Goal: Task Accomplishment & Management: Use online tool/utility

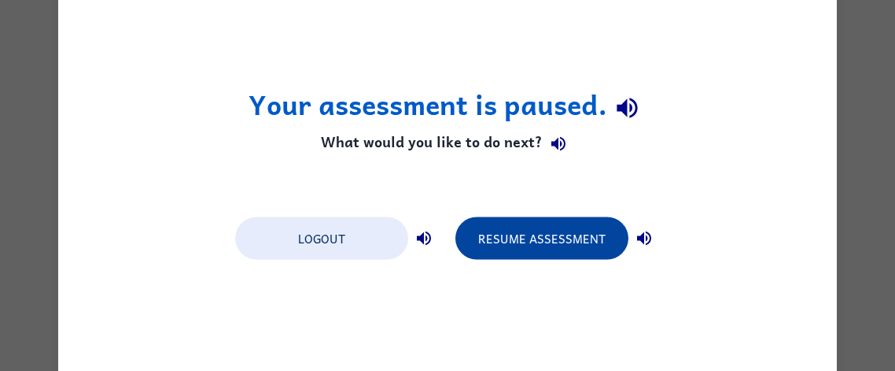
click at [596, 239] on button "Resume Assessment" at bounding box center [542, 237] width 173 height 42
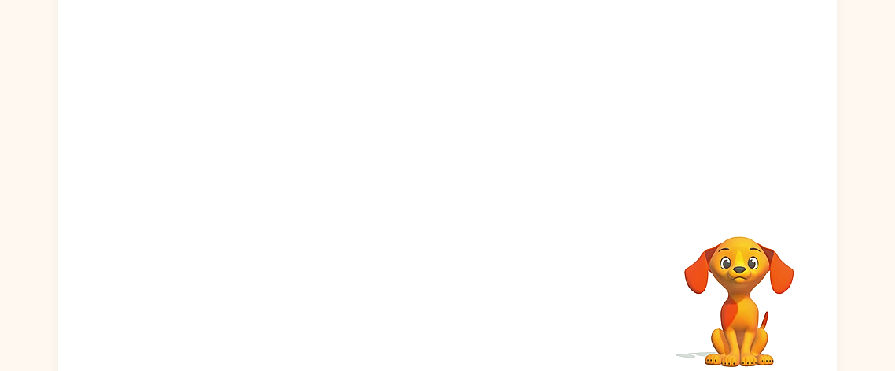
scroll to position [183, 0]
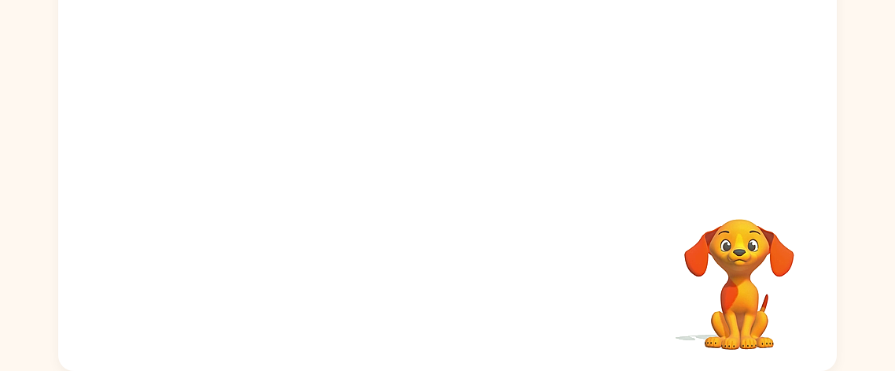
click at [799, 236] on video "Your browser must support playing .mp4 files to use Literably. Please try using…" at bounding box center [739, 272] width 157 height 157
click at [779, 166] on div at bounding box center [447, 53] width 779 height 264
click at [754, 259] on video "Your browser must support playing .mp4 files to use Literably. Please try using…" at bounding box center [739, 272] width 157 height 157
click at [758, 260] on video "Your browser must support playing .mp4 files to use Literably. Please try using…" at bounding box center [739, 272] width 157 height 157
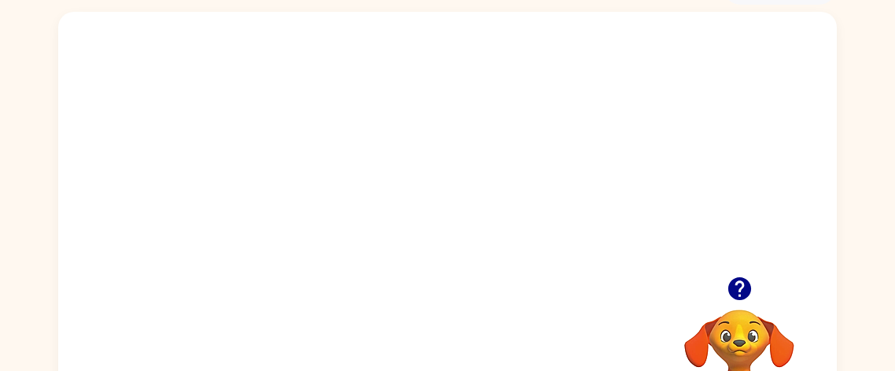
scroll to position [89, 0]
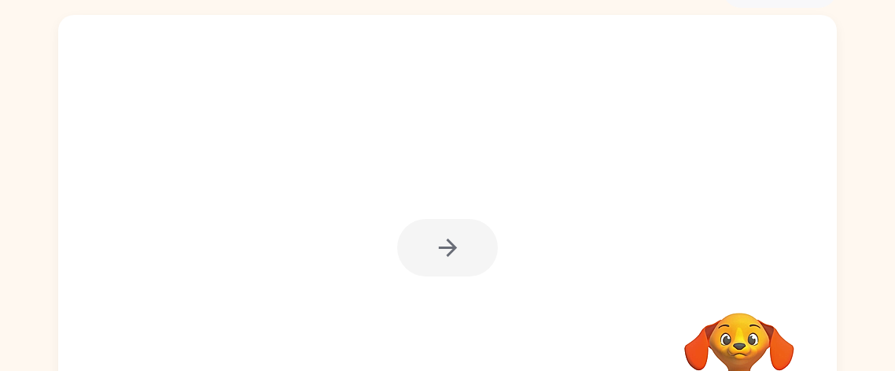
click at [675, 62] on div at bounding box center [447, 239] width 779 height 449
click at [455, 264] on div at bounding box center [447, 247] width 101 height 57
click at [470, 242] on div at bounding box center [447, 247] width 101 height 57
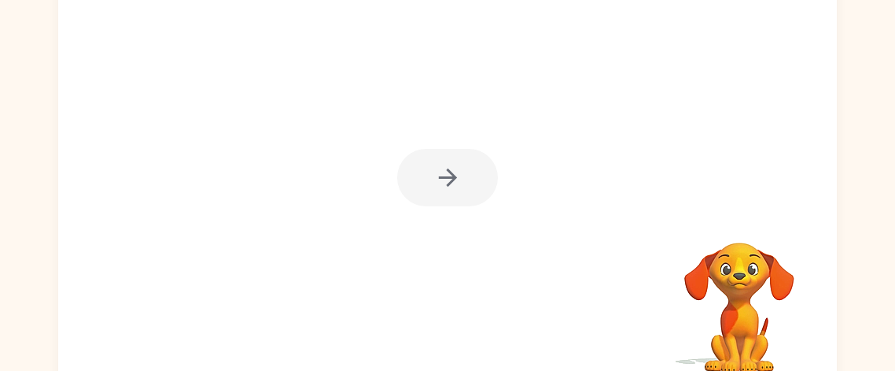
scroll to position [183, 0]
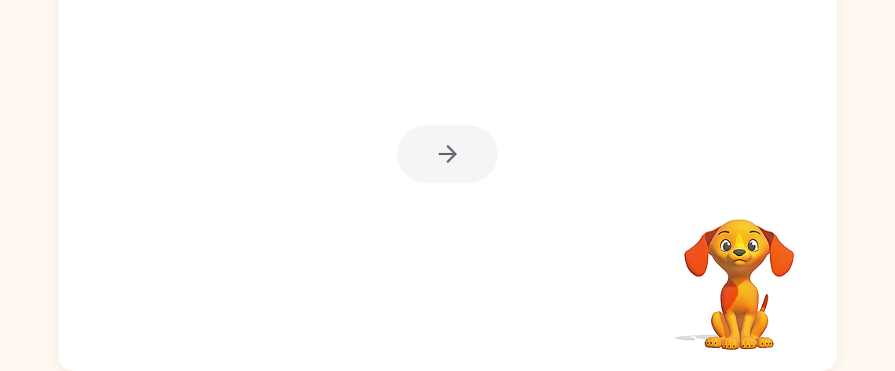
click at [474, 181] on div at bounding box center [447, 153] width 101 height 57
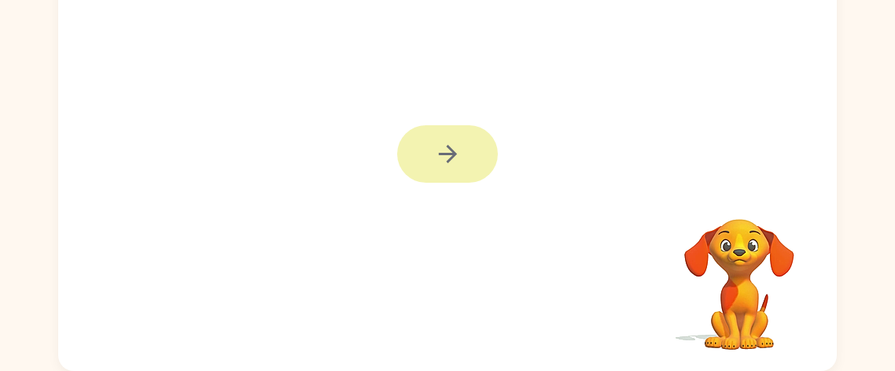
click at [481, 160] on button "button" at bounding box center [447, 153] width 101 height 57
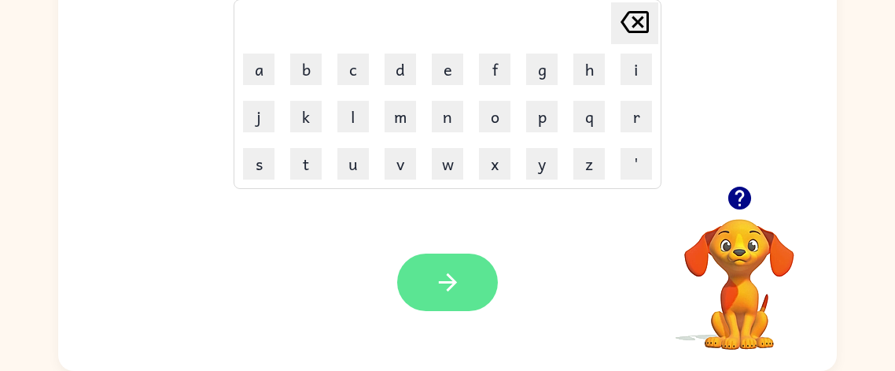
click at [473, 282] on button "button" at bounding box center [447, 281] width 101 height 57
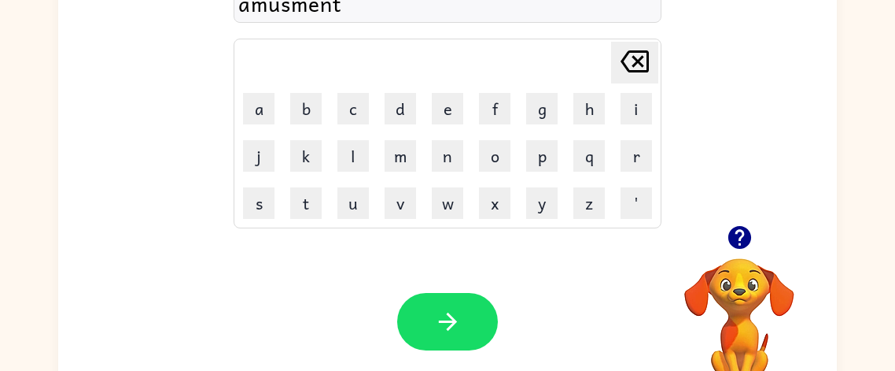
scroll to position [146, 0]
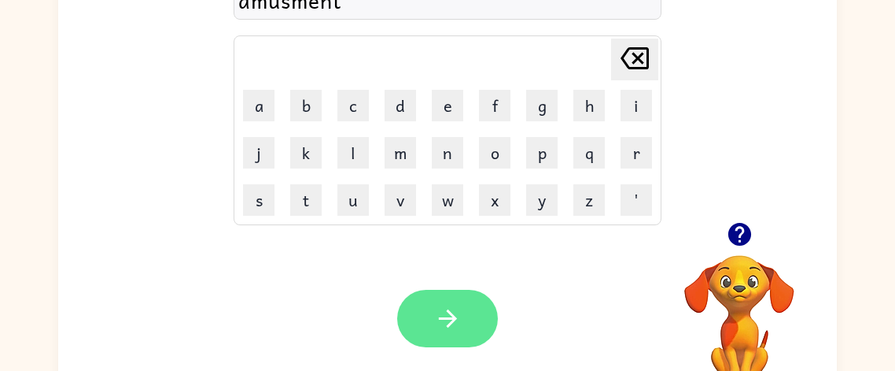
click at [454, 324] on icon "button" at bounding box center [448, 318] width 28 height 28
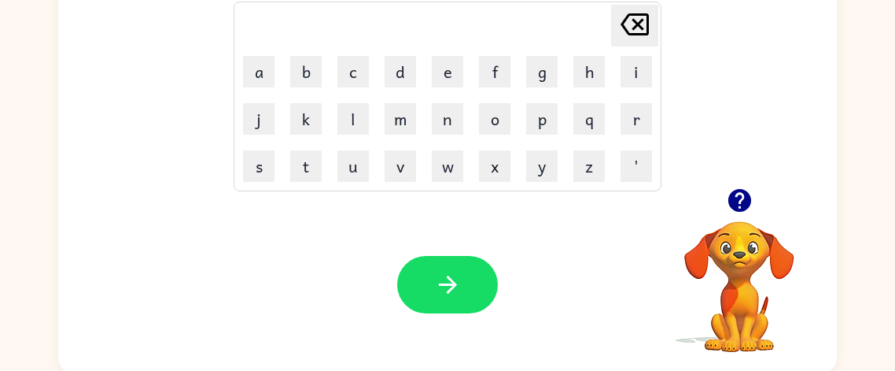
scroll to position [183, 0]
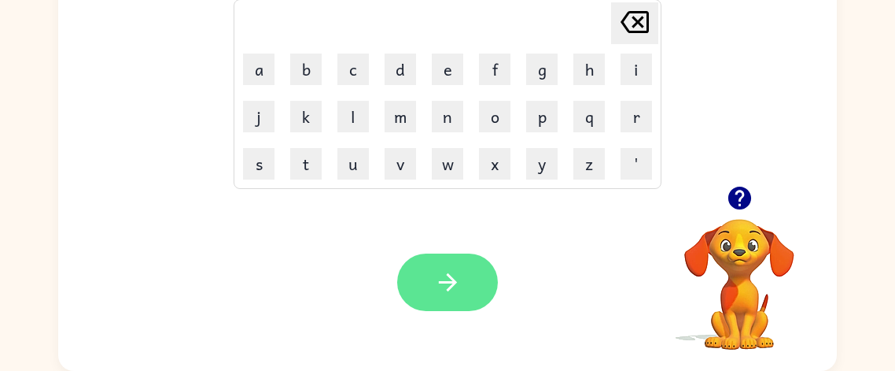
click at [454, 301] on button "button" at bounding box center [447, 281] width 101 height 57
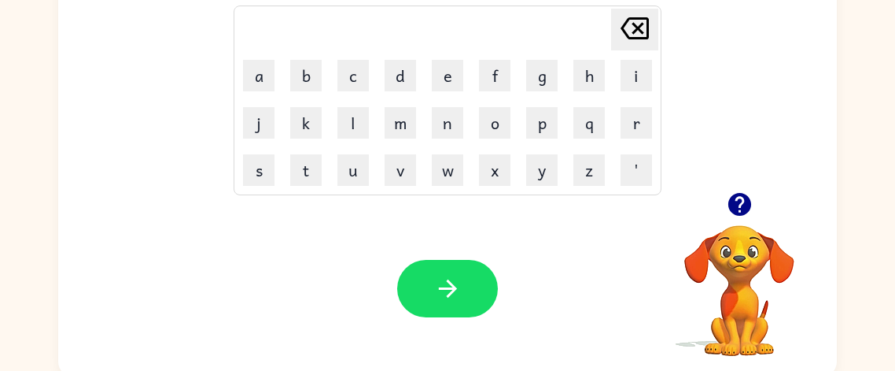
scroll to position [180, 0]
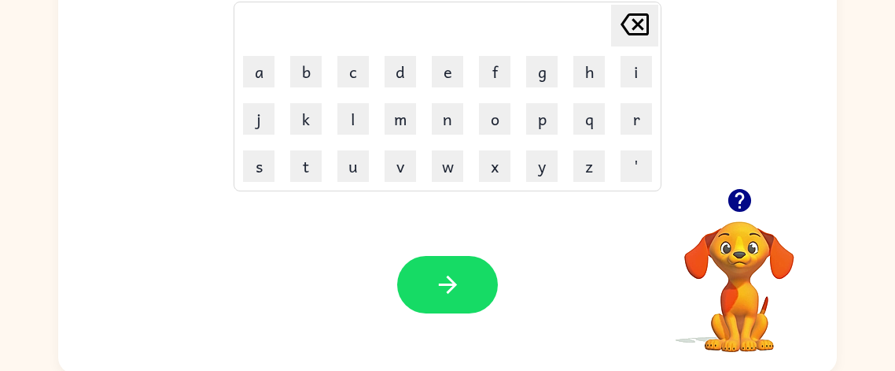
click at [740, 199] on icon "button" at bounding box center [739, 200] width 23 height 23
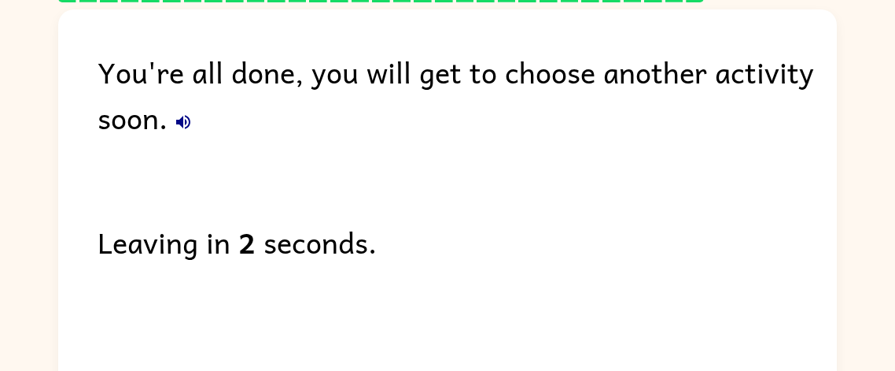
scroll to position [65, 0]
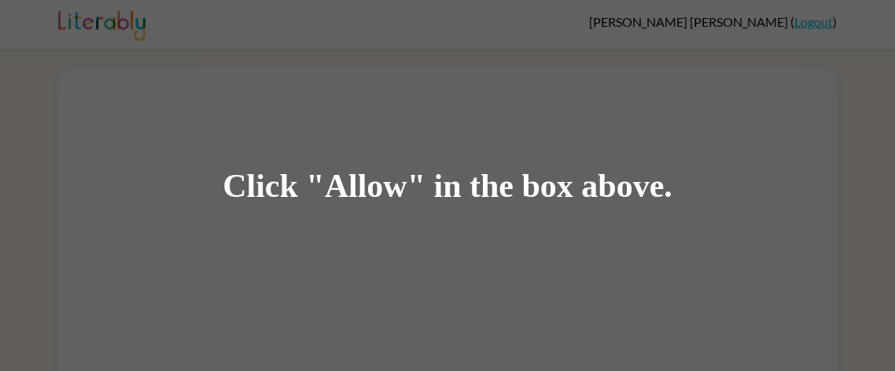
click at [754, 200] on div "Click "Allow" in the box above." at bounding box center [447, 185] width 895 height 371
click at [757, 193] on div "Click "Allow" in the box above." at bounding box center [447, 185] width 895 height 371
click at [761, 194] on div "Click "Allow" in the box above." at bounding box center [447, 185] width 895 height 371
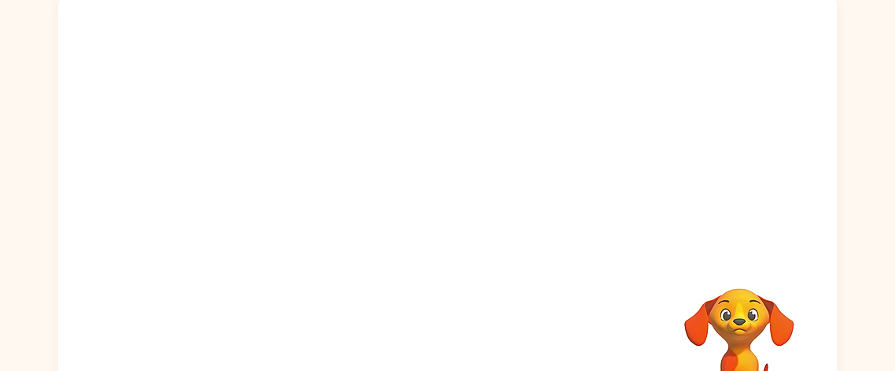
scroll to position [155, 0]
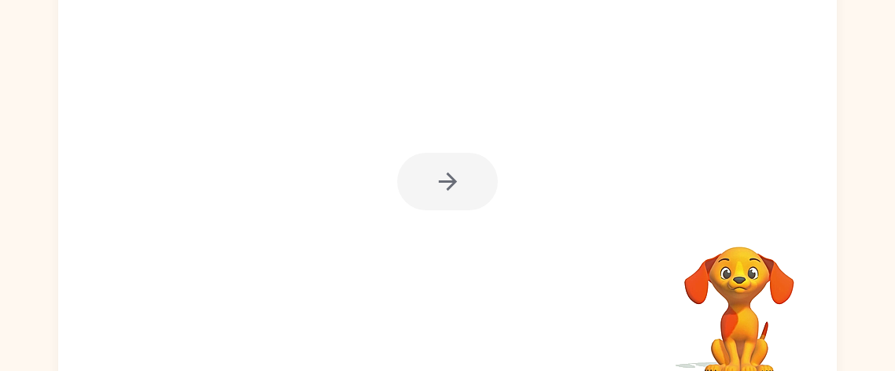
click at [470, 186] on div at bounding box center [447, 181] width 101 height 57
click at [459, 177] on div at bounding box center [447, 181] width 101 height 57
click at [455, 183] on div at bounding box center [447, 181] width 101 height 57
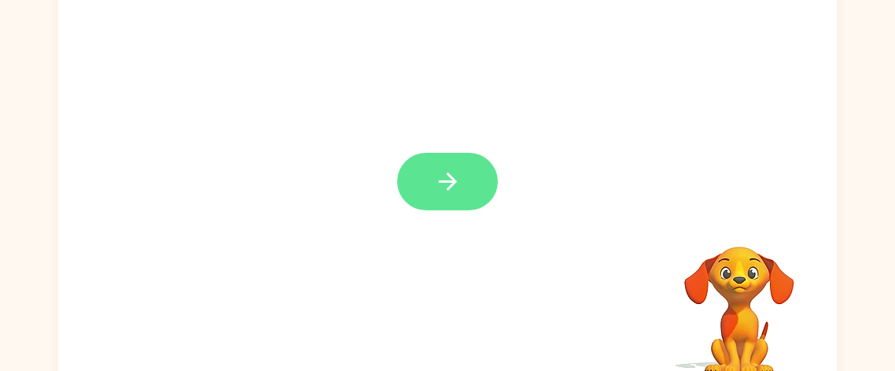
click at [474, 191] on button "button" at bounding box center [447, 181] width 101 height 57
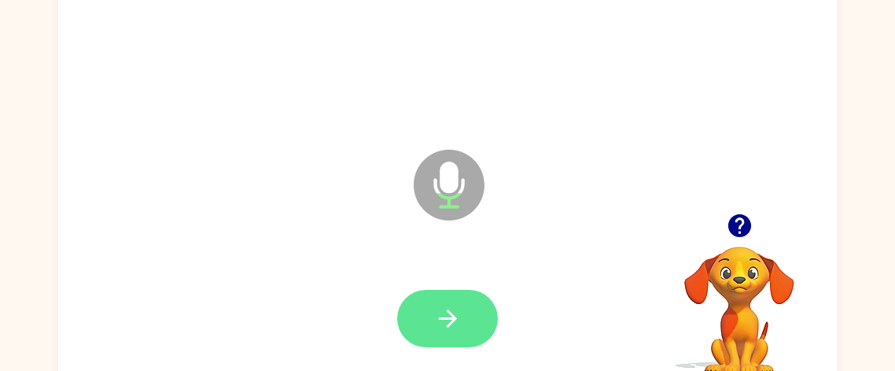
click at [460, 305] on icon "button" at bounding box center [448, 318] width 28 height 28
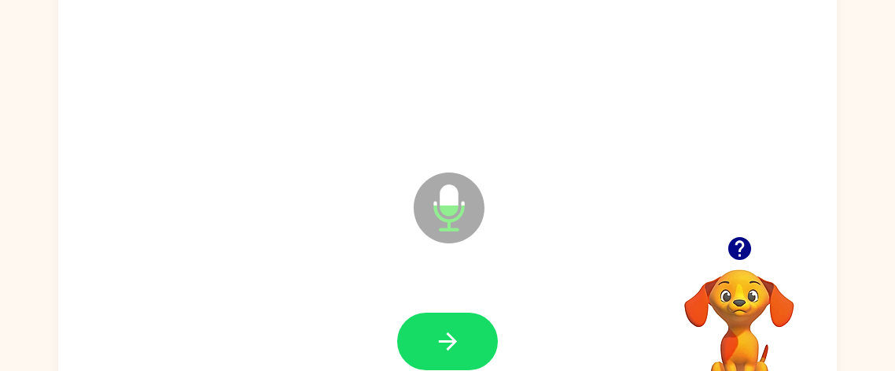
scroll to position [137, 0]
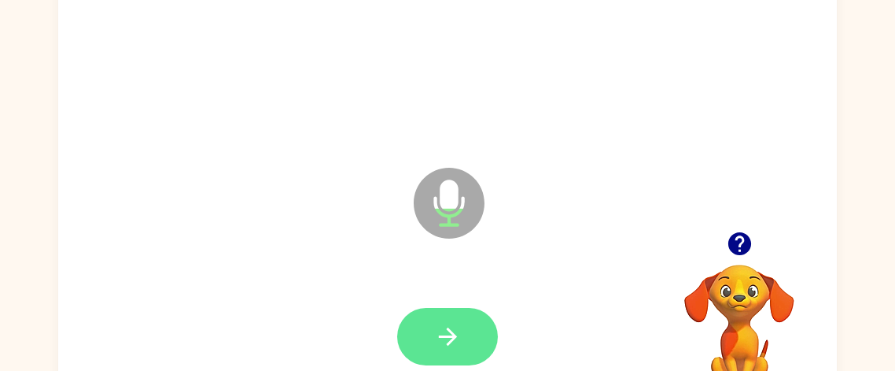
click at [455, 338] on icon "button" at bounding box center [448, 337] width 28 height 28
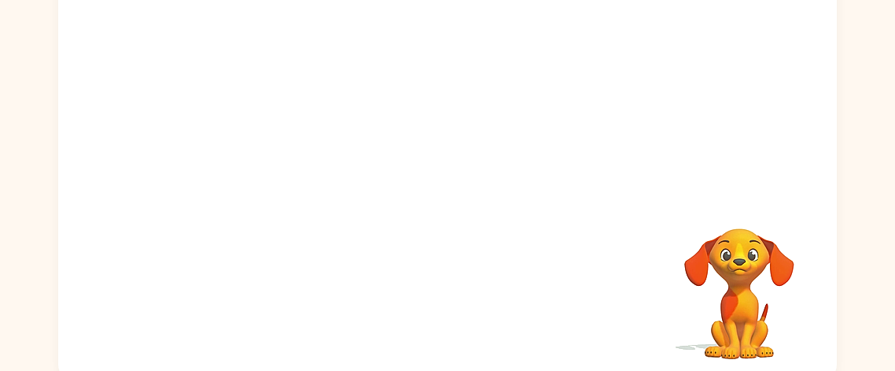
scroll to position [183, 0]
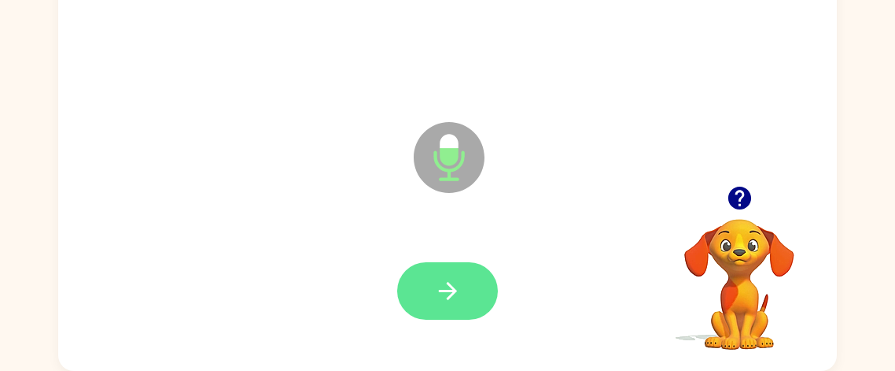
click at [463, 275] on button "button" at bounding box center [447, 290] width 101 height 57
click at [462, 285] on button "button" at bounding box center [447, 290] width 101 height 57
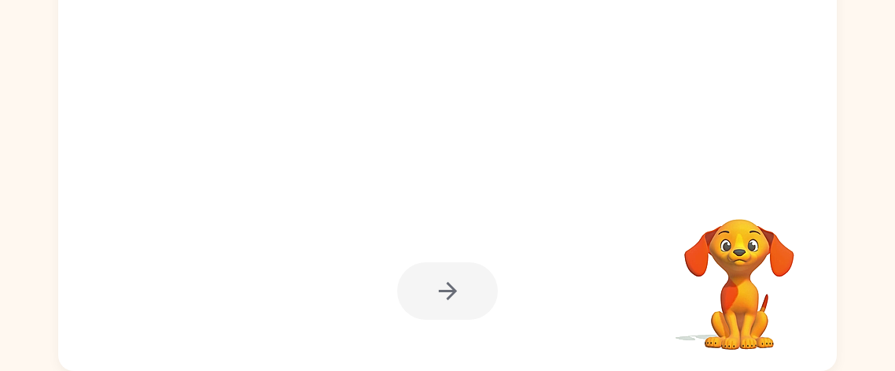
click at [460, 266] on div at bounding box center [447, 290] width 101 height 57
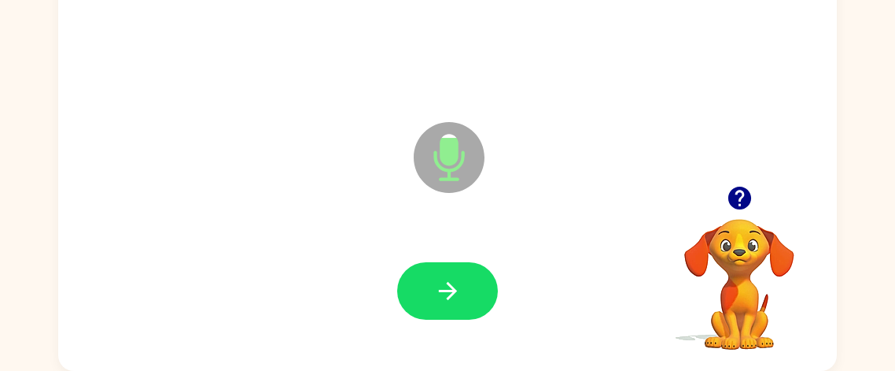
click at [740, 199] on icon "button" at bounding box center [740, 198] width 28 height 28
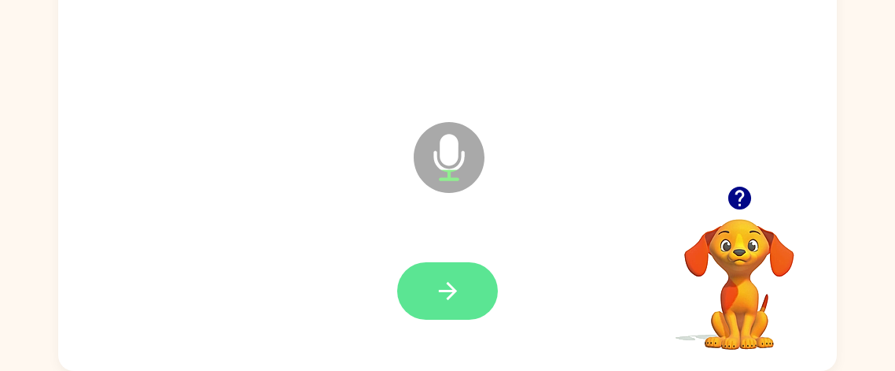
click at [464, 284] on button "button" at bounding box center [447, 290] width 101 height 57
click at [463, 280] on button "button" at bounding box center [447, 290] width 101 height 57
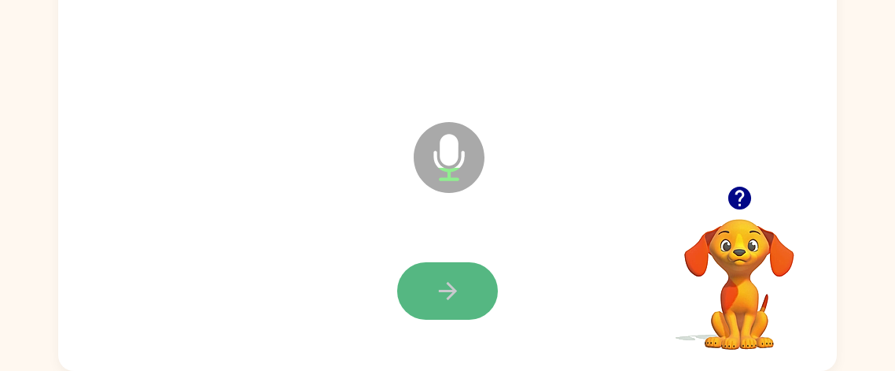
click at [448, 289] on icon "button" at bounding box center [447, 291] width 18 height 18
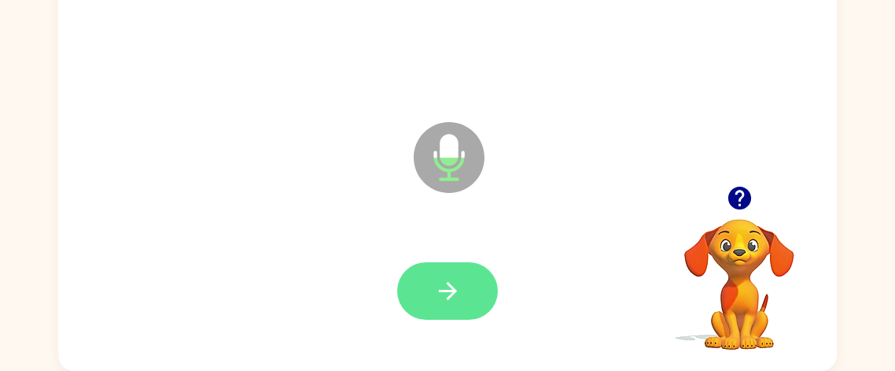
click at [454, 295] on icon "button" at bounding box center [448, 291] width 28 height 28
click at [465, 290] on button "button" at bounding box center [447, 290] width 101 height 57
click at [456, 275] on button "button" at bounding box center [447, 290] width 101 height 57
click at [463, 290] on button "button" at bounding box center [447, 290] width 101 height 57
click at [465, 299] on button "button" at bounding box center [447, 290] width 101 height 57
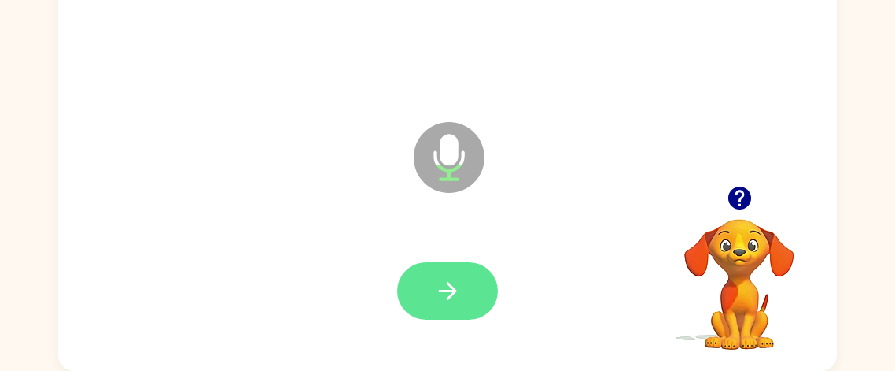
click at [446, 282] on icon "button" at bounding box center [448, 291] width 28 height 28
click at [469, 290] on button "button" at bounding box center [447, 290] width 101 height 57
click at [446, 275] on button "button" at bounding box center [447, 290] width 101 height 57
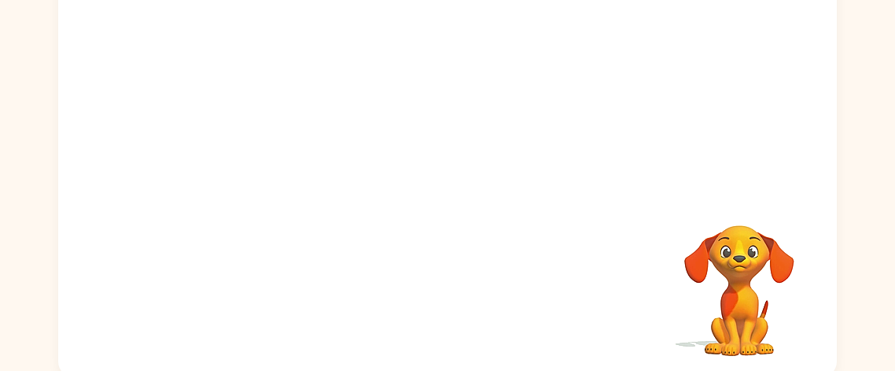
scroll to position [181, 0]
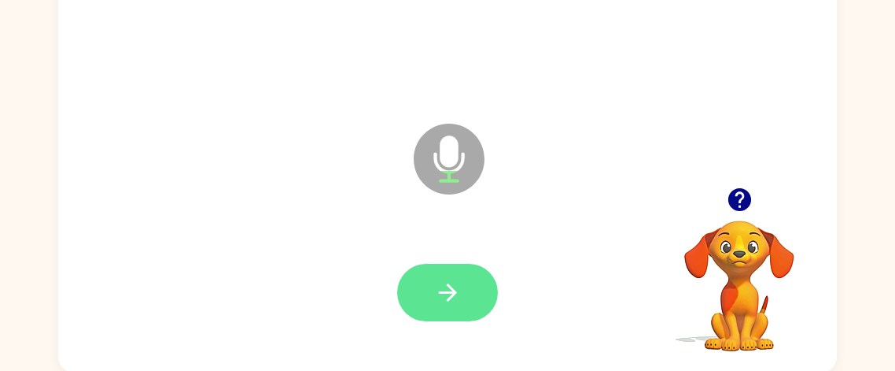
click at [478, 281] on button "button" at bounding box center [447, 292] width 101 height 57
click at [458, 290] on icon "button" at bounding box center [448, 293] width 28 height 28
click at [463, 286] on button "button" at bounding box center [447, 292] width 101 height 57
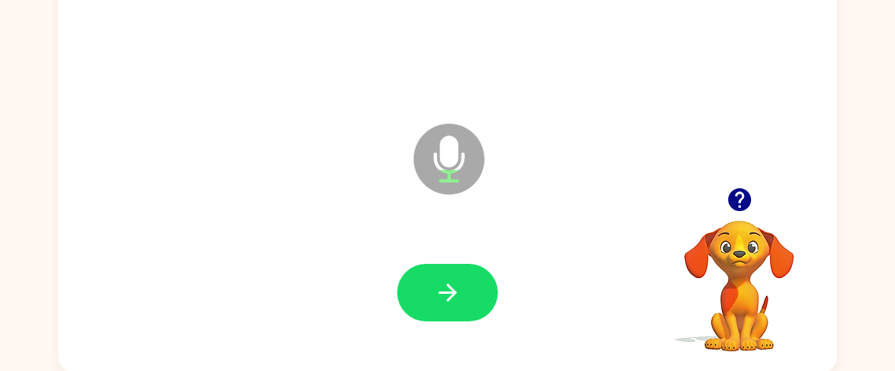
click at [739, 195] on icon "button" at bounding box center [739, 199] width 23 height 23
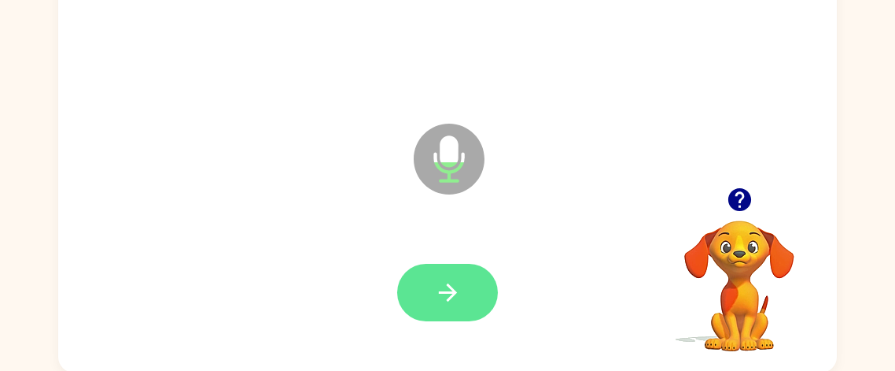
click at [470, 298] on button "button" at bounding box center [447, 292] width 101 height 57
click at [463, 297] on button "button" at bounding box center [447, 292] width 101 height 57
click at [455, 297] on icon "button" at bounding box center [448, 293] width 28 height 28
click at [467, 279] on button "button" at bounding box center [447, 292] width 101 height 57
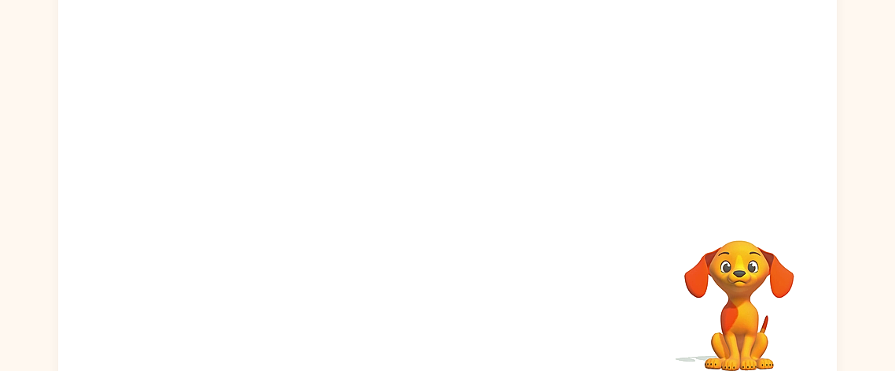
scroll to position [183, 0]
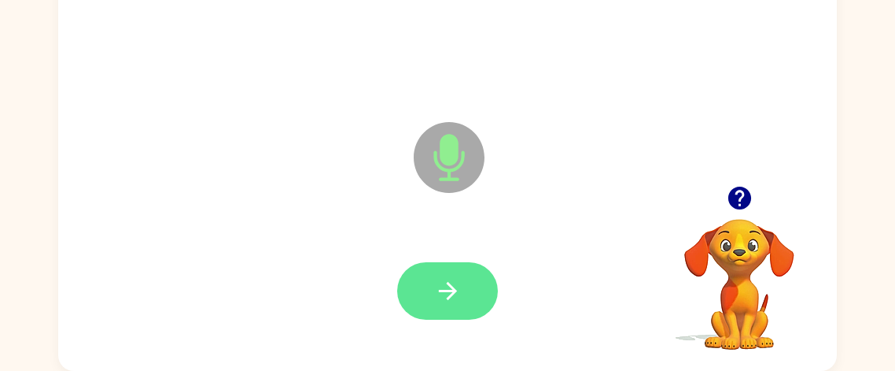
click at [454, 290] on icon "button" at bounding box center [447, 291] width 18 height 18
click at [455, 282] on icon "button" at bounding box center [448, 291] width 28 height 28
click at [463, 286] on button "button" at bounding box center [447, 290] width 101 height 57
click at [456, 281] on icon "button" at bounding box center [448, 291] width 28 height 28
click at [456, 275] on button "button" at bounding box center [447, 290] width 101 height 57
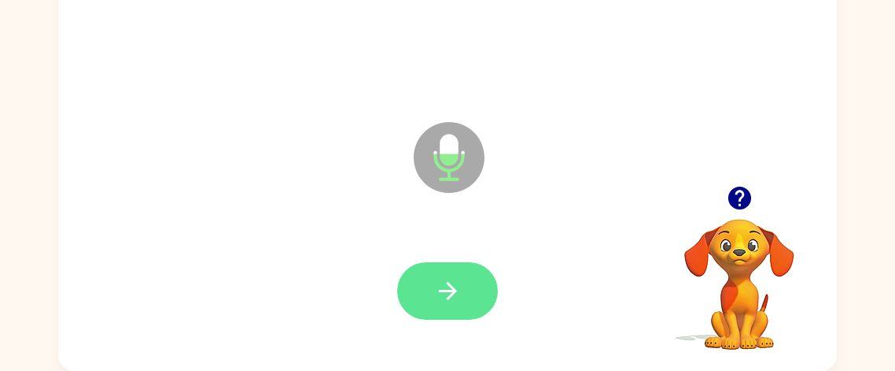
click at [458, 298] on icon "button" at bounding box center [448, 291] width 28 height 28
click at [463, 276] on button "button" at bounding box center [447, 290] width 101 height 57
click at [459, 280] on icon "button" at bounding box center [448, 291] width 28 height 28
click at [467, 292] on button "button" at bounding box center [447, 290] width 101 height 57
click at [444, 286] on icon "button" at bounding box center [448, 291] width 28 height 28
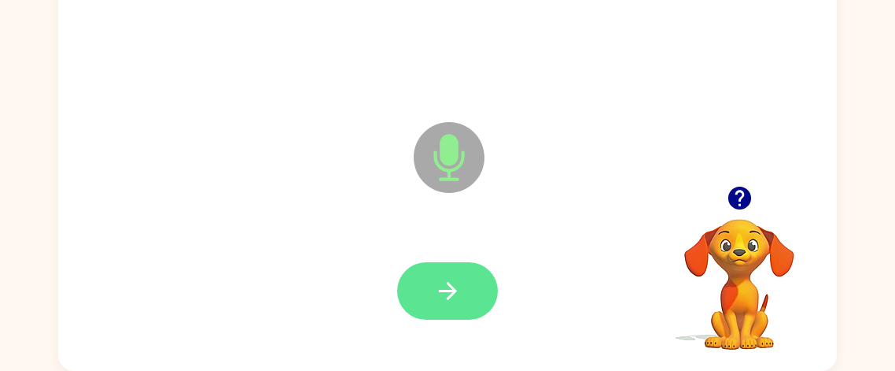
click at [451, 270] on button "button" at bounding box center [447, 290] width 101 height 57
click at [477, 286] on button "button" at bounding box center [447, 290] width 101 height 57
click at [454, 282] on icon "button" at bounding box center [448, 291] width 28 height 28
click at [463, 275] on button "button" at bounding box center [447, 290] width 101 height 57
click at [462, 277] on button "button" at bounding box center [447, 290] width 101 height 57
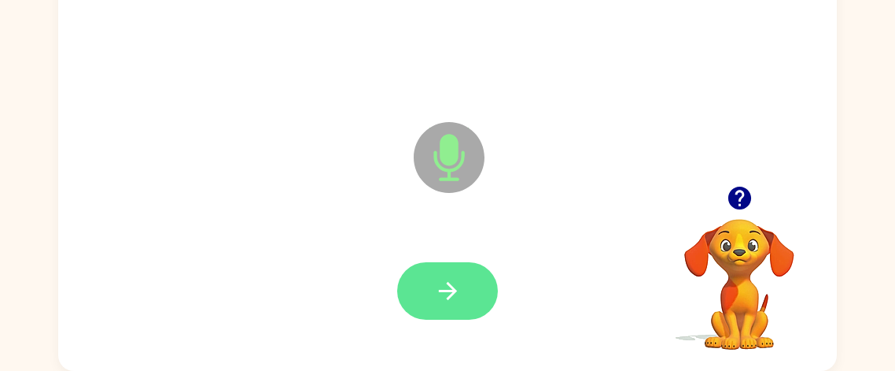
click at [448, 264] on button "button" at bounding box center [447, 290] width 101 height 57
click at [463, 285] on button "button" at bounding box center [447, 290] width 101 height 57
click at [467, 280] on button "button" at bounding box center [447, 290] width 101 height 57
click at [466, 290] on button "button" at bounding box center [447, 290] width 101 height 57
click at [485, 286] on button "button" at bounding box center [447, 290] width 101 height 57
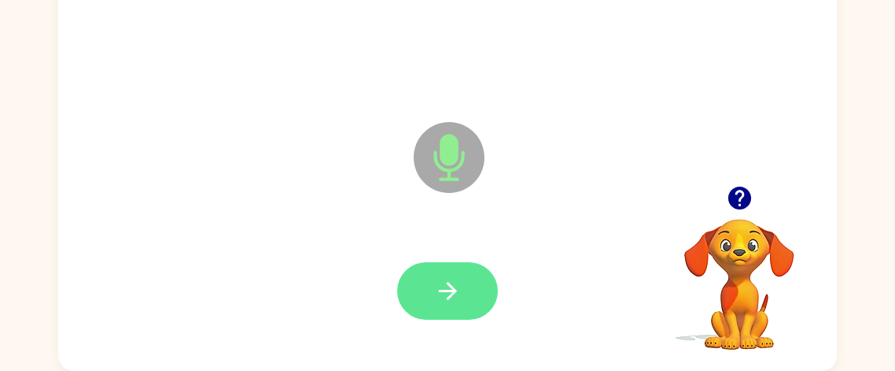
click at [443, 287] on icon "button" at bounding box center [448, 291] width 28 height 28
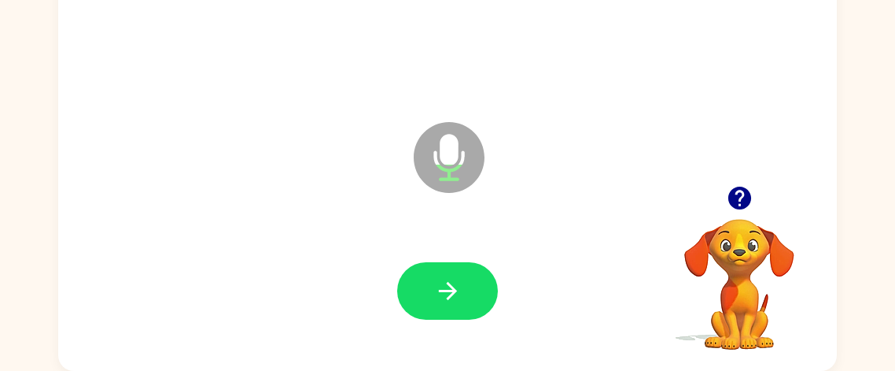
click at [743, 197] on icon "button" at bounding box center [739, 197] width 23 height 23
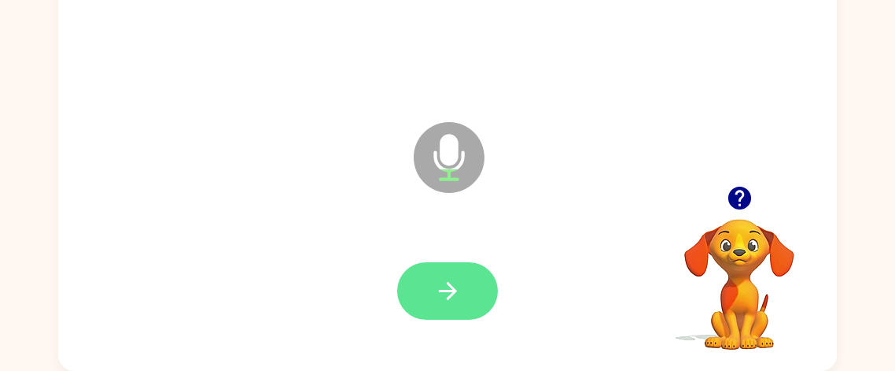
click at [465, 300] on button "button" at bounding box center [447, 290] width 101 height 57
click at [453, 279] on icon "button" at bounding box center [448, 291] width 28 height 28
click at [448, 275] on button "button" at bounding box center [447, 290] width 101 height 57
click at [456, 284] on icon "button" at bounding box center [448, 291] width 28 height 28
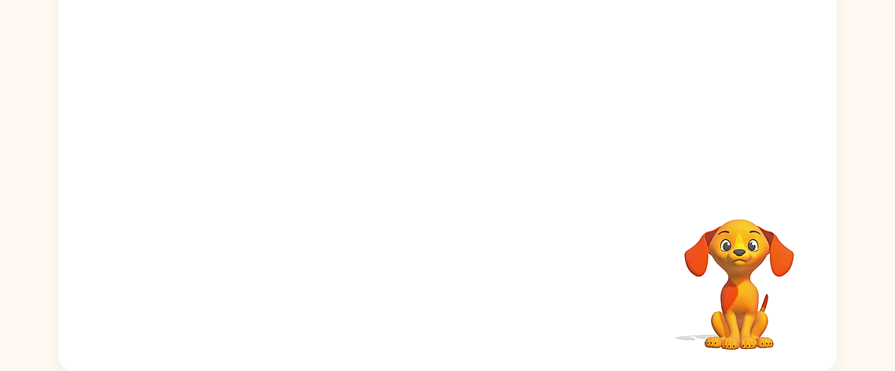
click at [754, 51] on div at bounding box center [447, 53] width 779 height 264
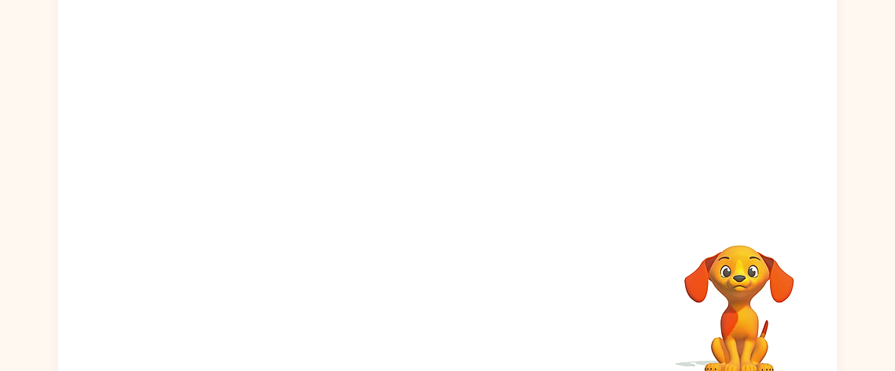
scroll to position [162, 0]
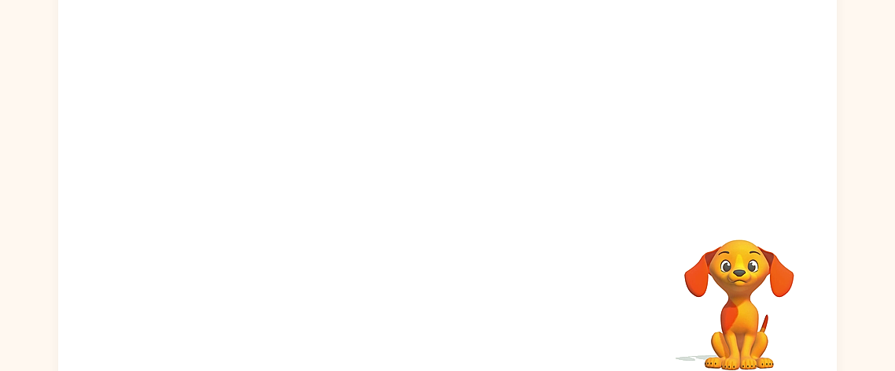
click at [732, 26] on div at bounding box center [447, 74] width 779 height 264
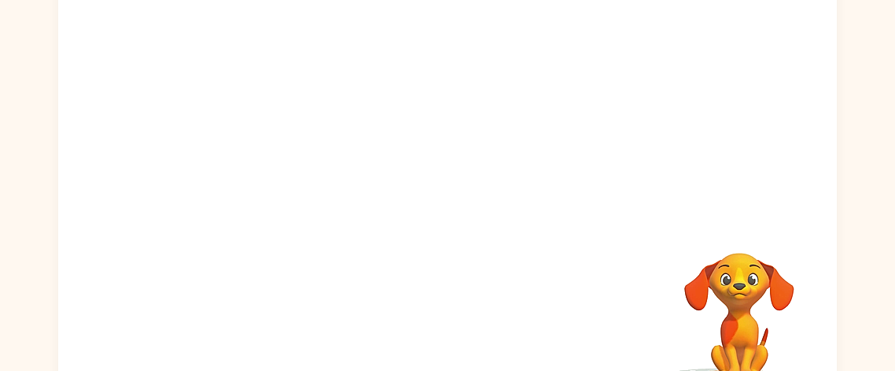
click at [734, 29] on div at bounding box center [447, 87] width 779 height 264
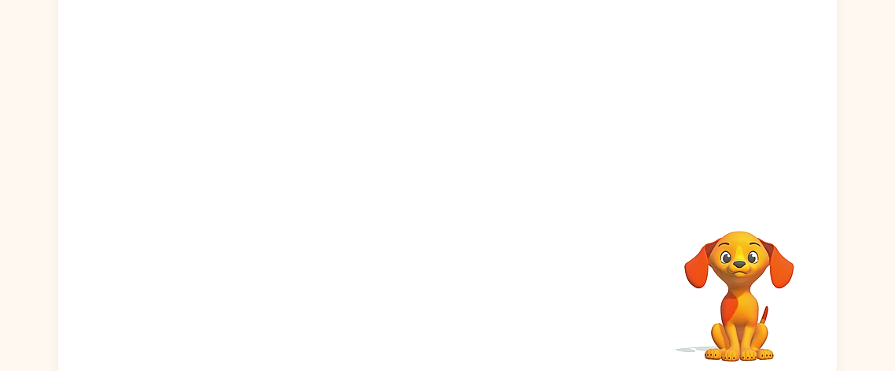
scroll to position [183, 0]
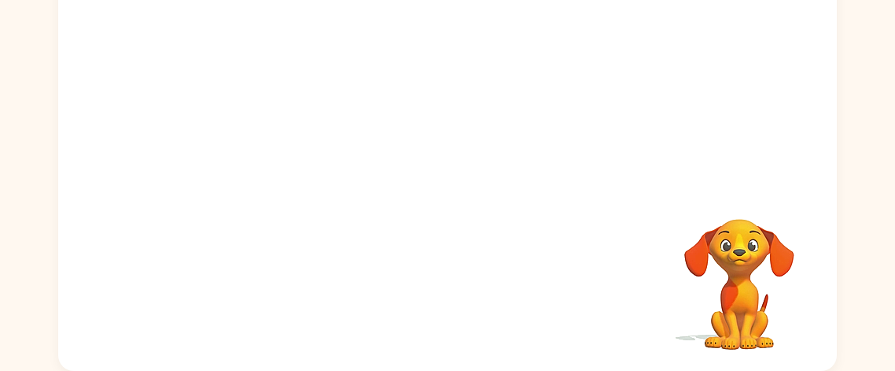
click at [734, 8] on div at bounding box center [447, 53] width 779 height 264
click at [734, 55] on div at bounding box center [447, 53] width 779 height 264
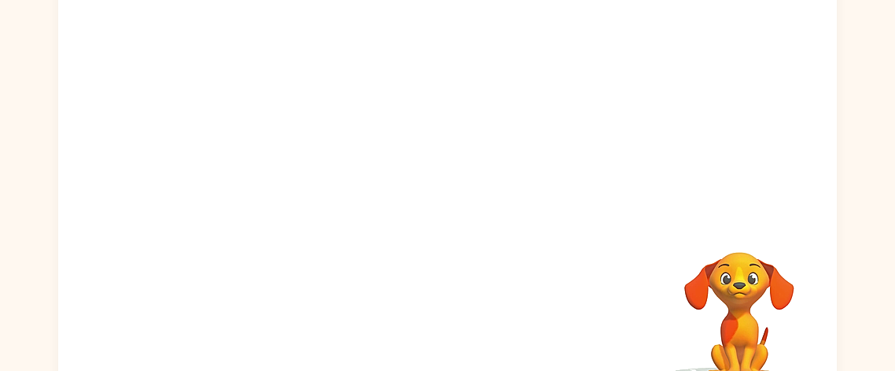
click at [722, 77] on div at bounding box center [447, 50] width 747 height 129
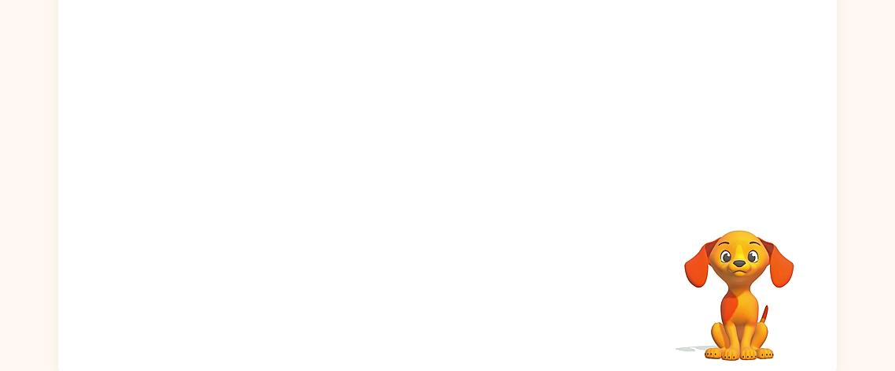
click at [735, 53] on div at bounding box center [447, 28] width 747 height 129
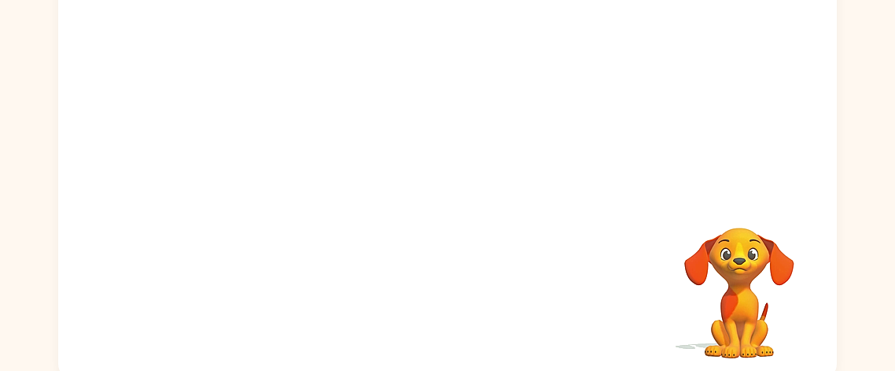
click at [736, 47] on div at bounding box center [447, 25] width 747 height 129
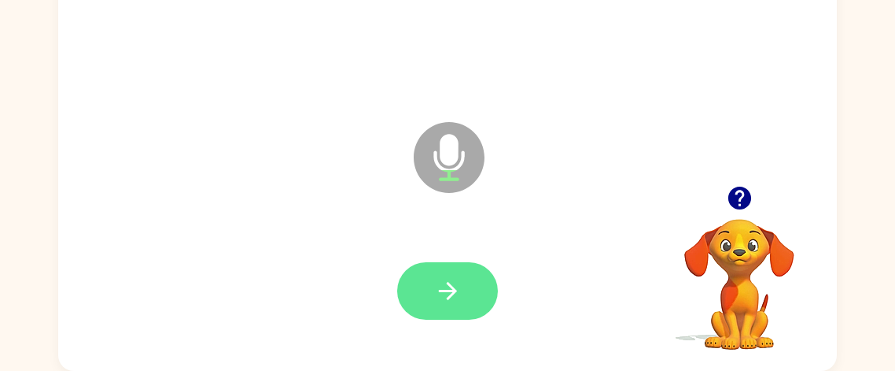
click at [441, 274] on button "button" at bounding box center [447, 290] width 101 height 57
click at [440, 277] on icon "button" at bounding box center [448, 291] width 28 height 28
click at [444, 290] on icon "button" at bounding box center [447, 291] width 18 height 18
click at [463, 274] on button "button" at bounding box center [447, 290] width 101 height 57
click at [449, 309] on button "button" at bounding box center [447, 290] width 101 height 57
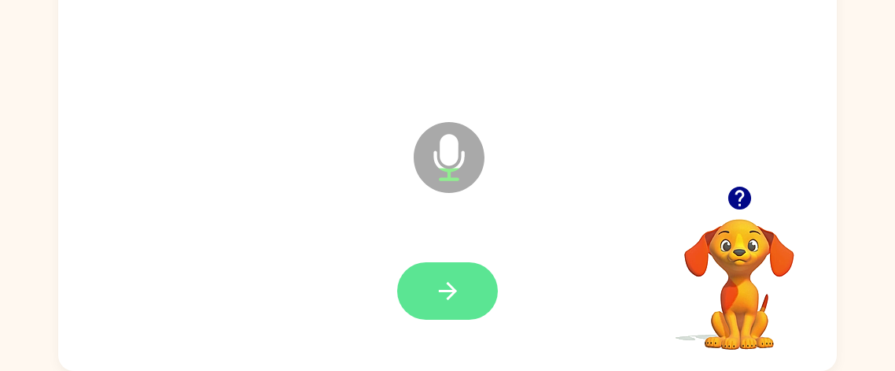
click at [443, 277] on icon "button" at bounding box center [448, 291] width 28 height 28
click at [459, 278] on icon "button" at bounding box center [448, 291] width 28 height 28
click at [463, 282] on button "button" at bounding box center [447, 290] width 101 height 57
click at [458, 286] on icon "button" at bounding box center [448, 291] width 28 height 28
click at [447, 284] on icon "button" at bounding box center [448, 291] width 28 height 28
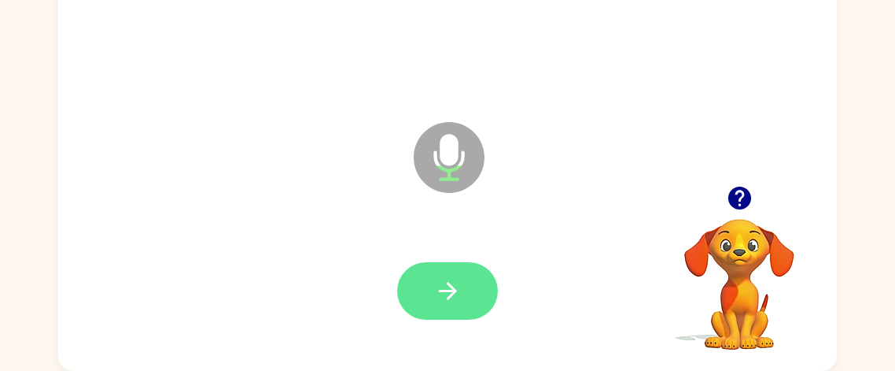
click at [460, 286] on icon "button" at bounding box center [448, 291] width 28 height 28
click at [473, 292] on button "button" at bounding box center [447, 290] width 101 height 57
click at [462, 277] on button "button" at bounding box center [447, 290] width 101 height 57
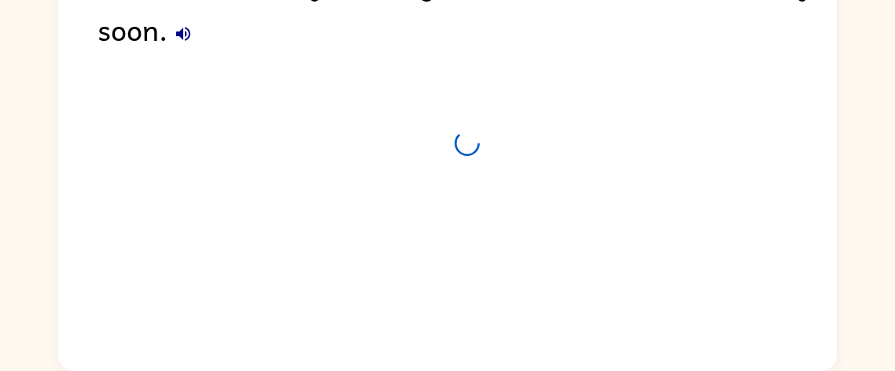
scroll to position [154, 0]
